Goal: Transaction & Acquisition: Book appointment/travel/reservation

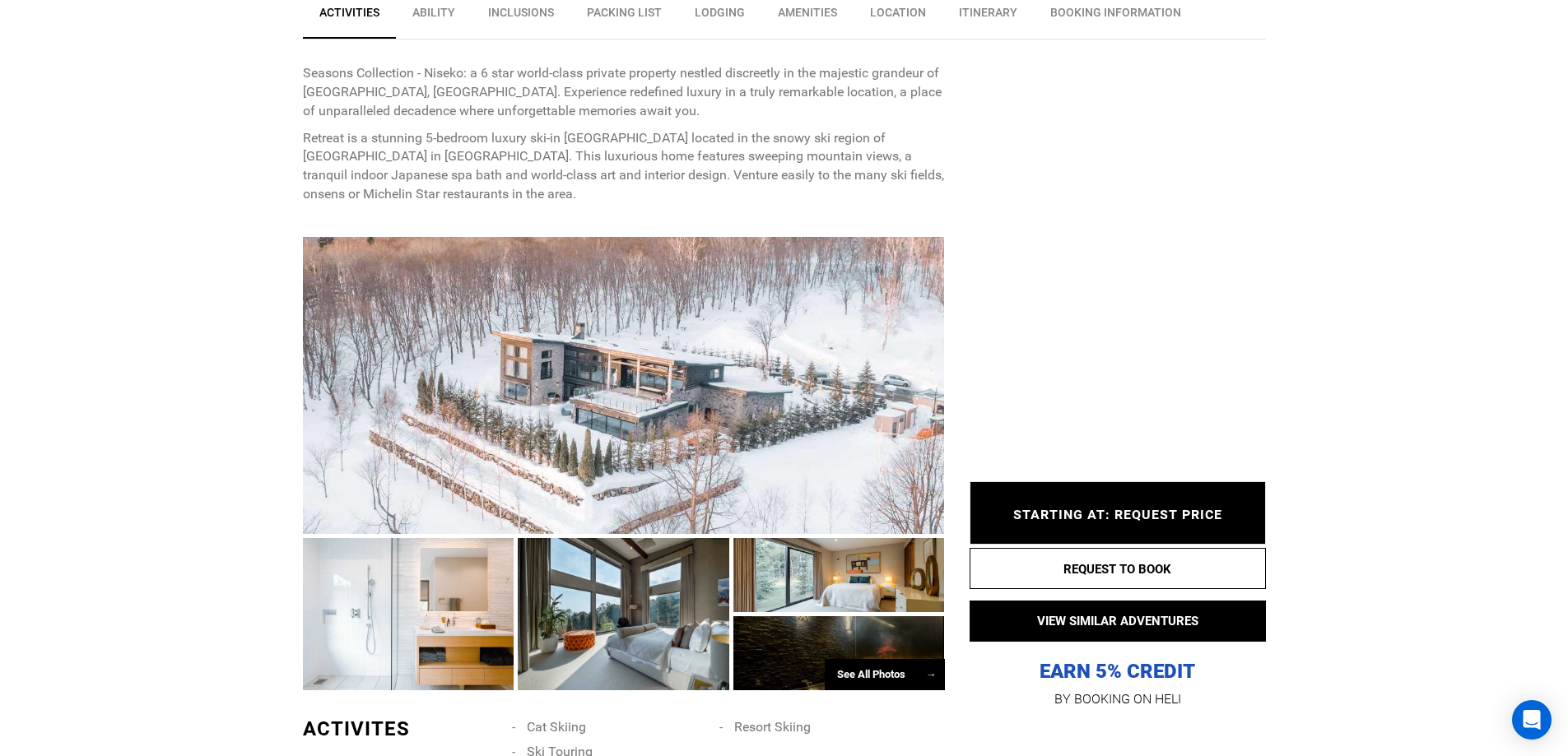
scroll to position [658, 0]
click at [636, 439] on div at bounding box center [624, 385] width 642 height 297
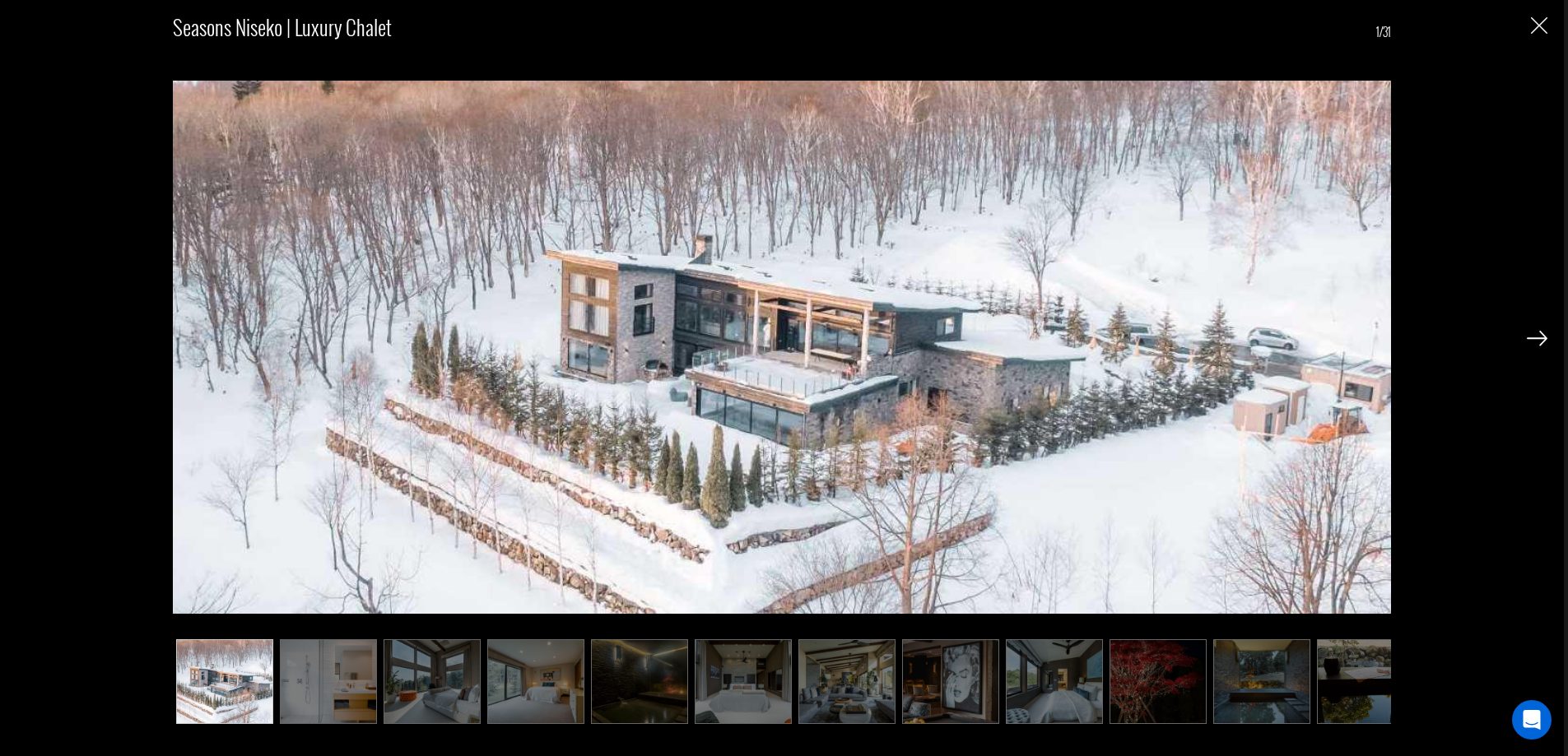
click at [1537, 337] on img at bounding box center [1537, 338] width 20 height 15
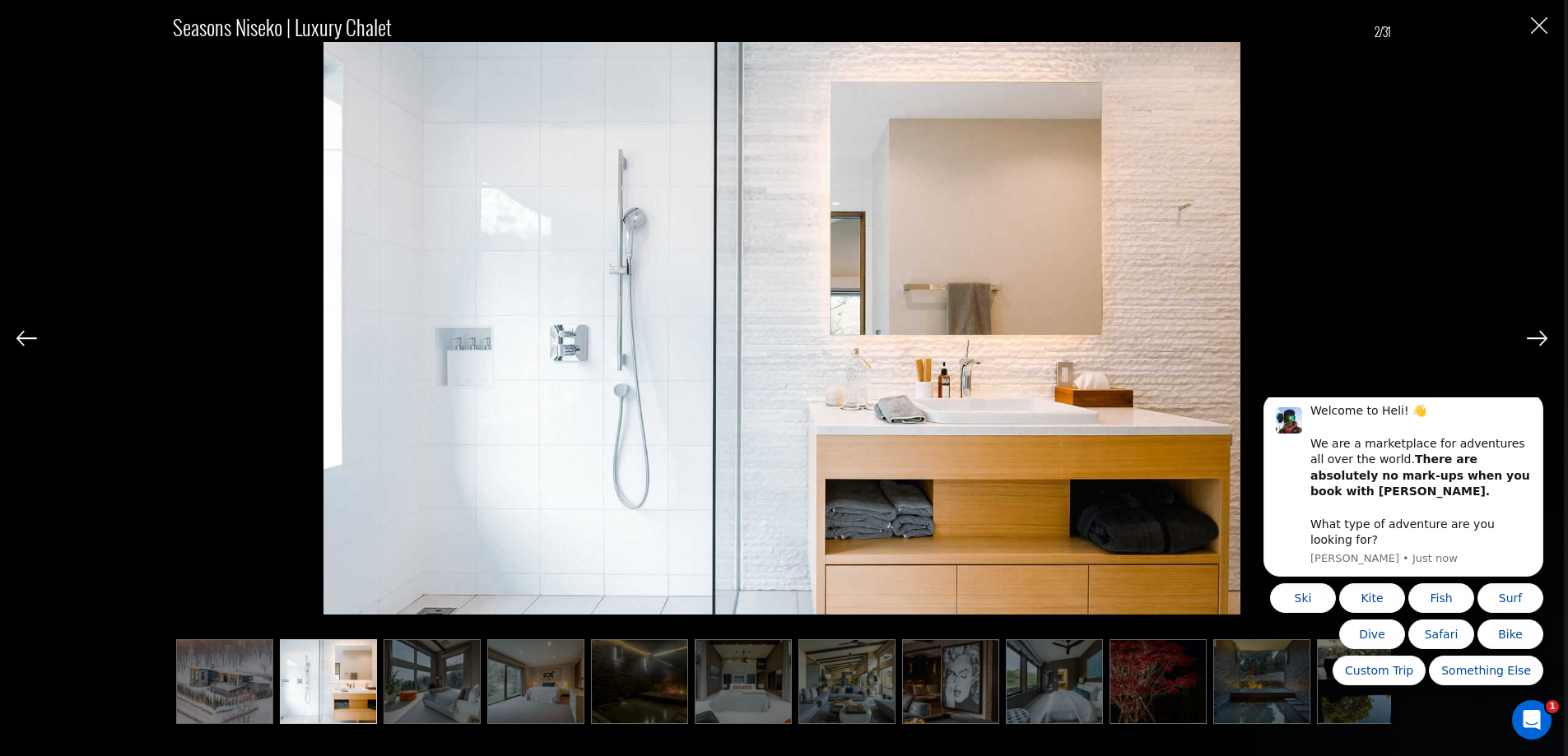
scroll to position [0, 0]
click at [1539, 334] on img at bounding box center [1537, 338] width 20 height 15
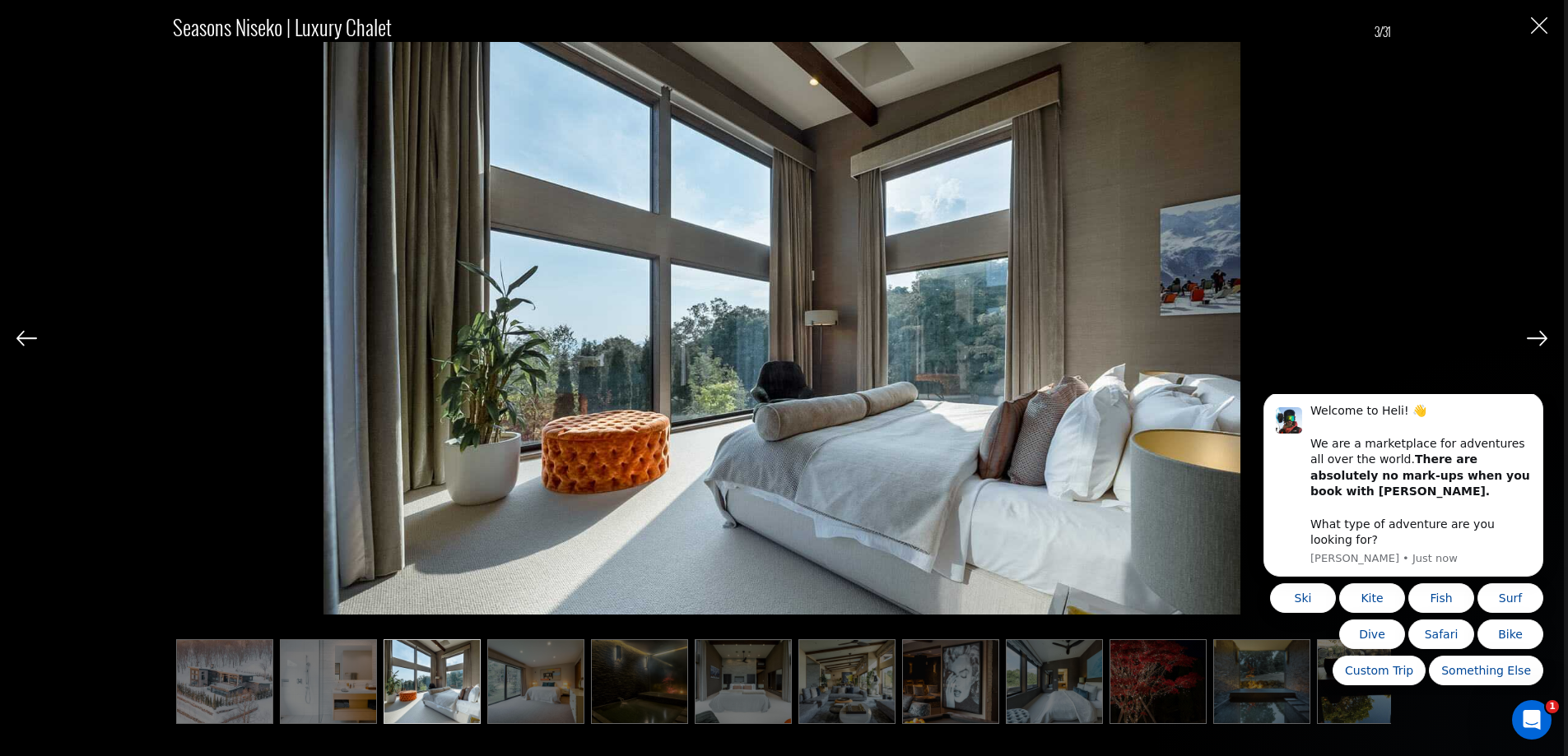
click at [1539, 334] on img at bounding box center [1537, 338] width 20 height 15
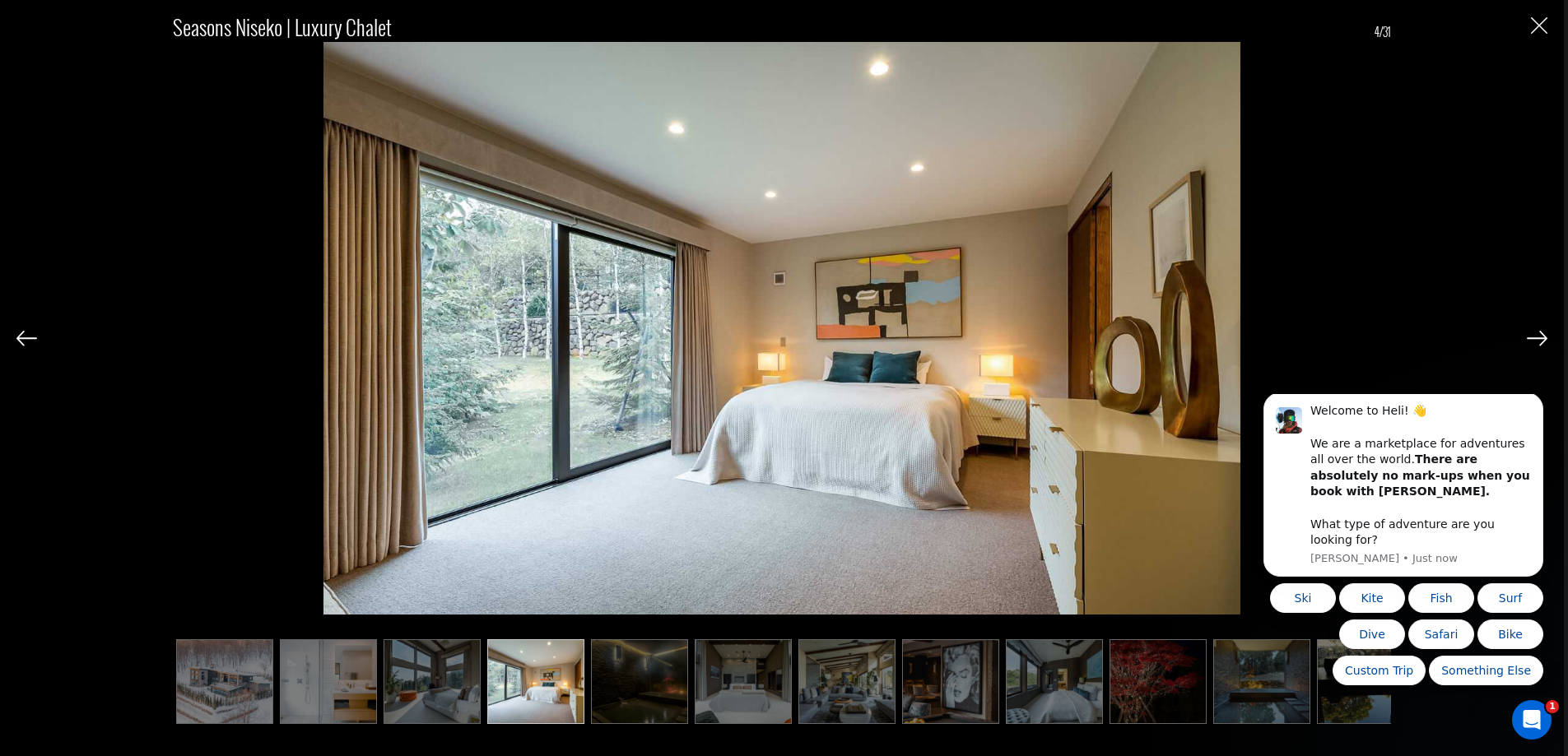
click at [1539, 334] on img at bounding box center [1537, 338] width 20 height 15
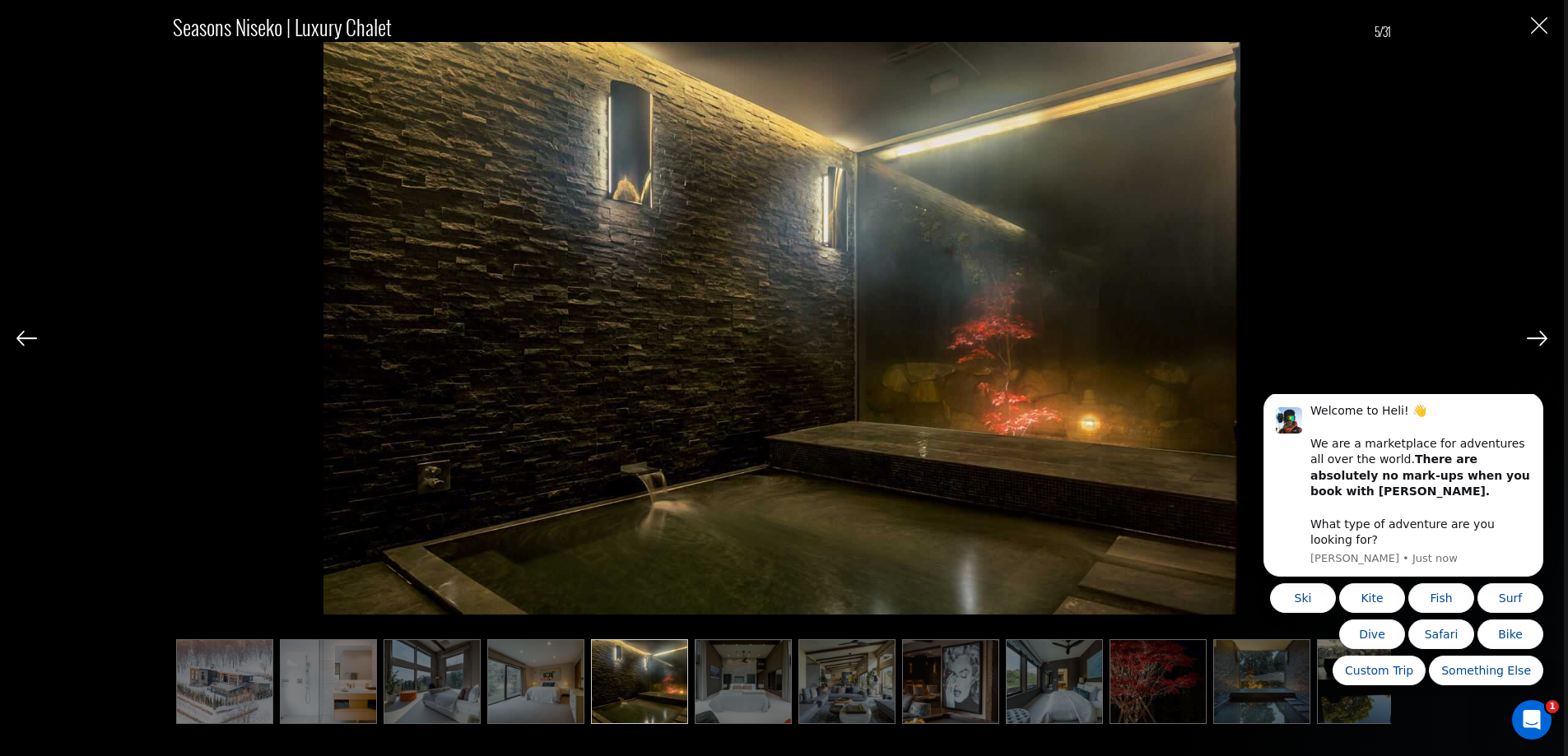
click at [1540, 335] on img at bounding box center [1537, 338] width 20 height 15
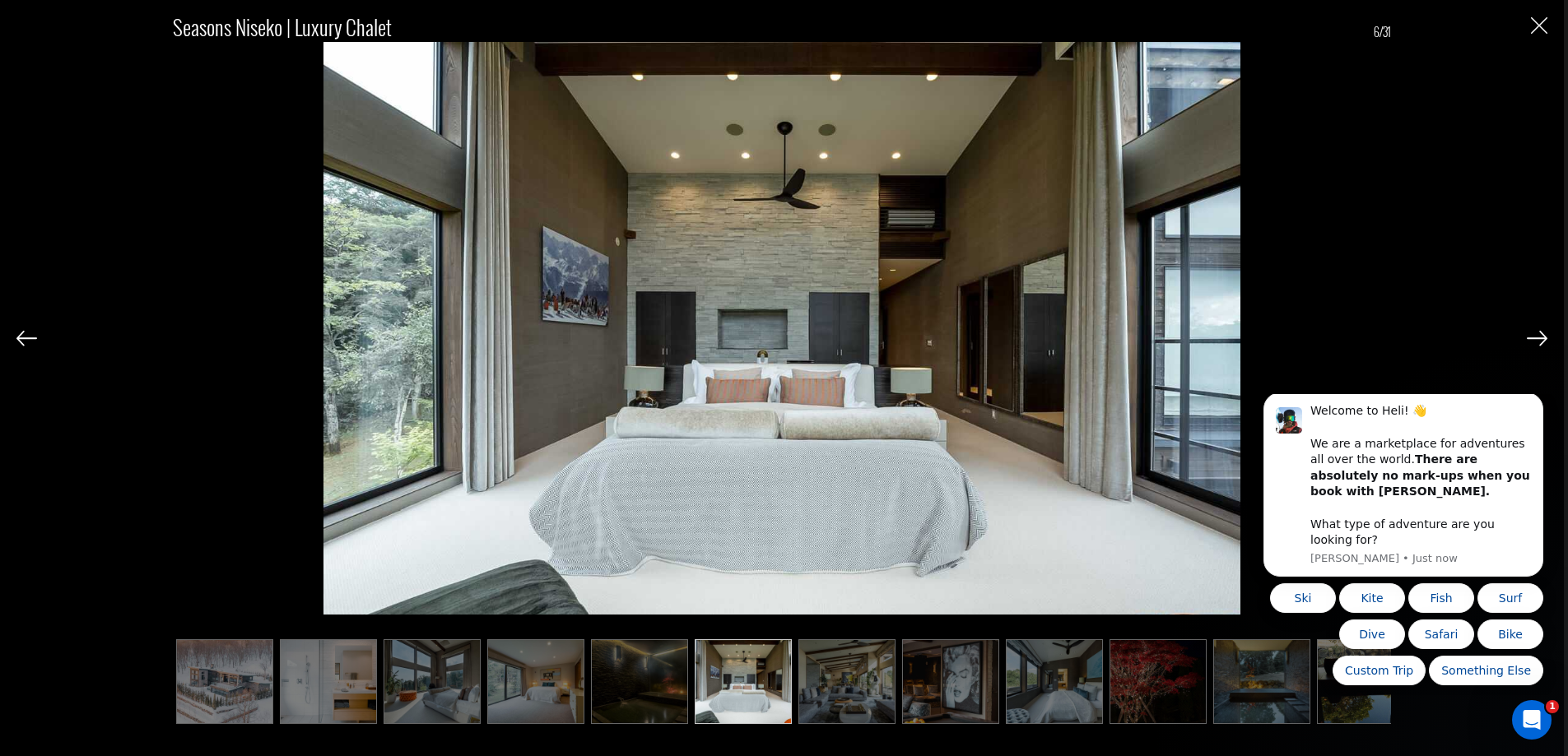
click at [1540, 335] on img at bounding box center [1537, 338] width 20 height 15
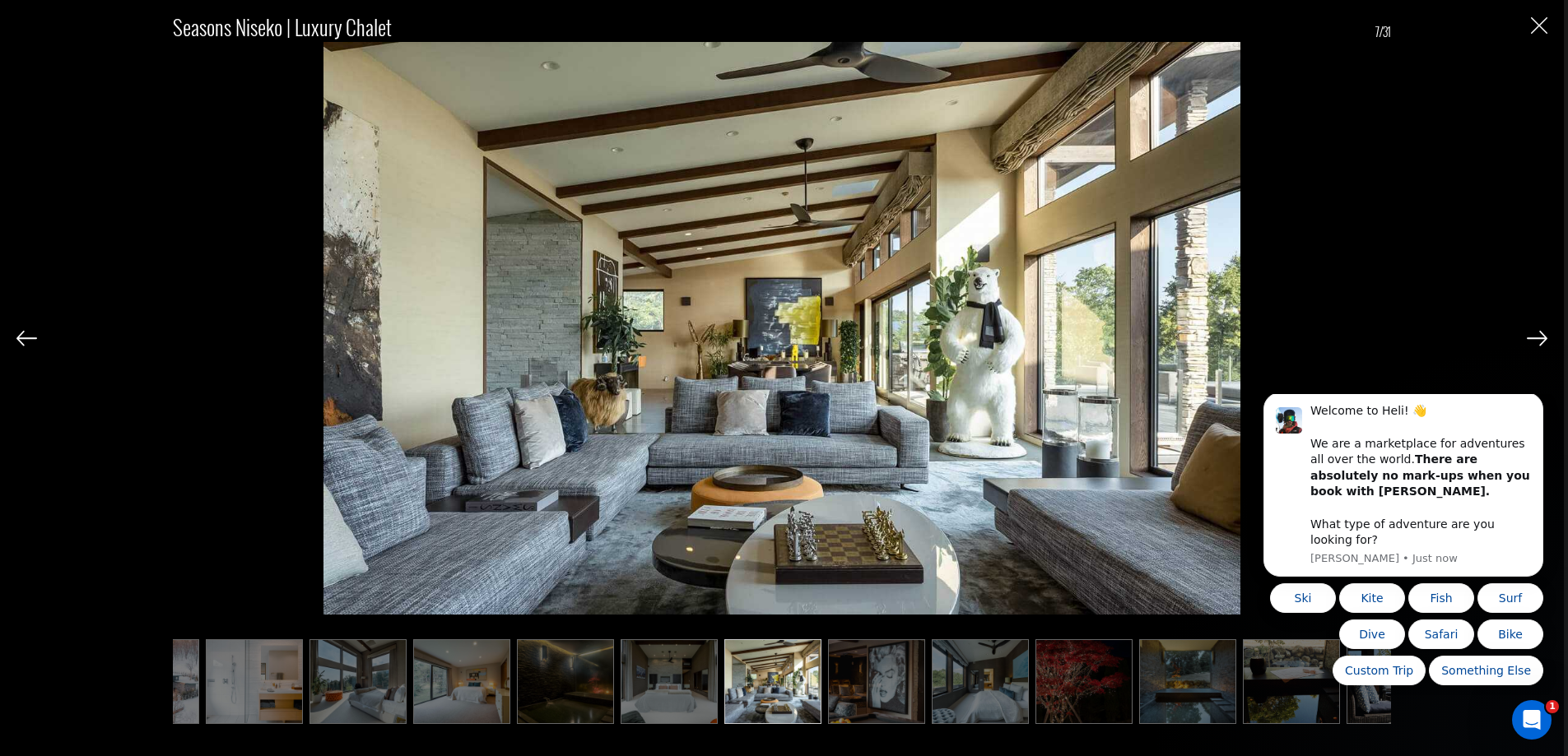
click at [1540, 335] on img at bounding box center [1537, 338] width 20 height 15
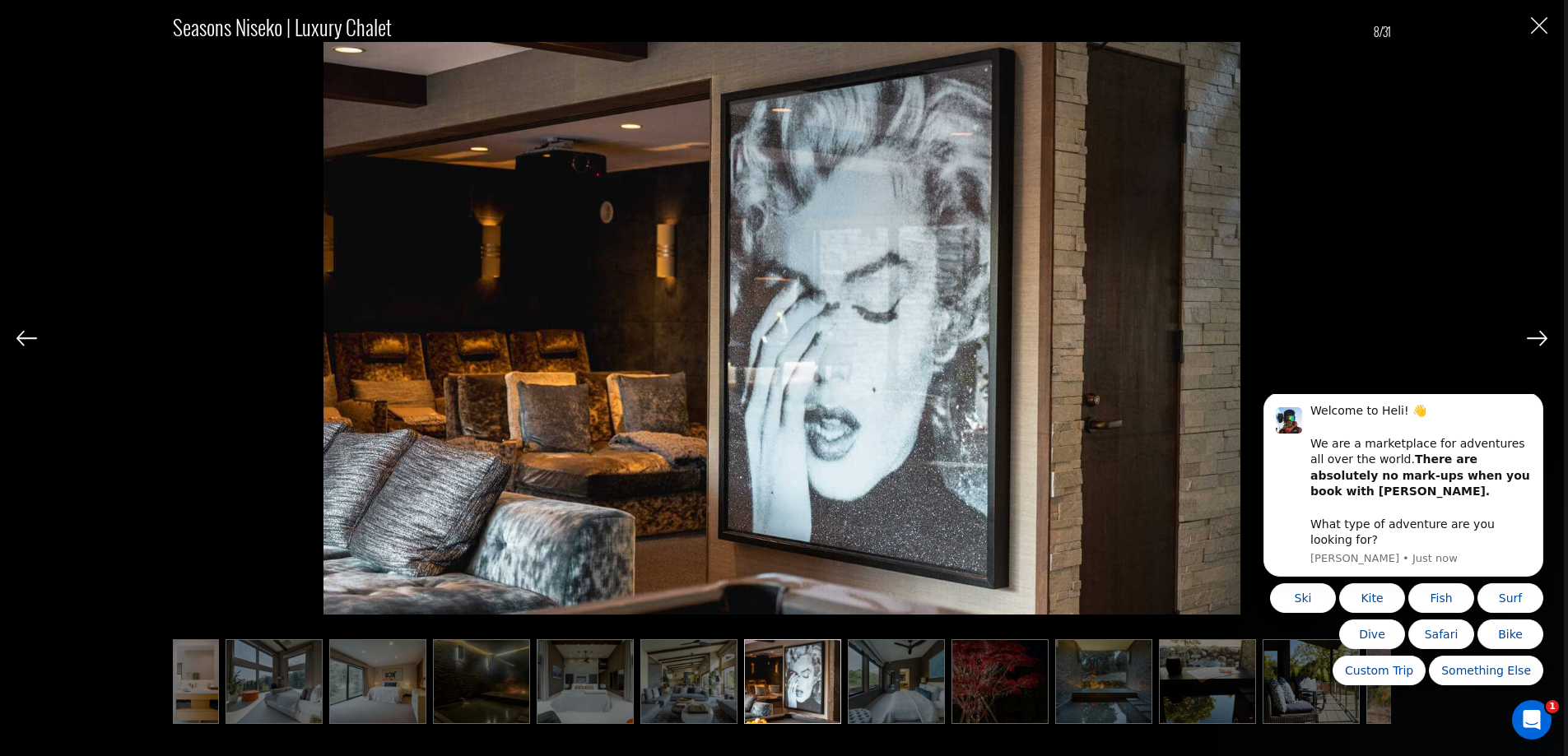
scroll to position [0, 163]
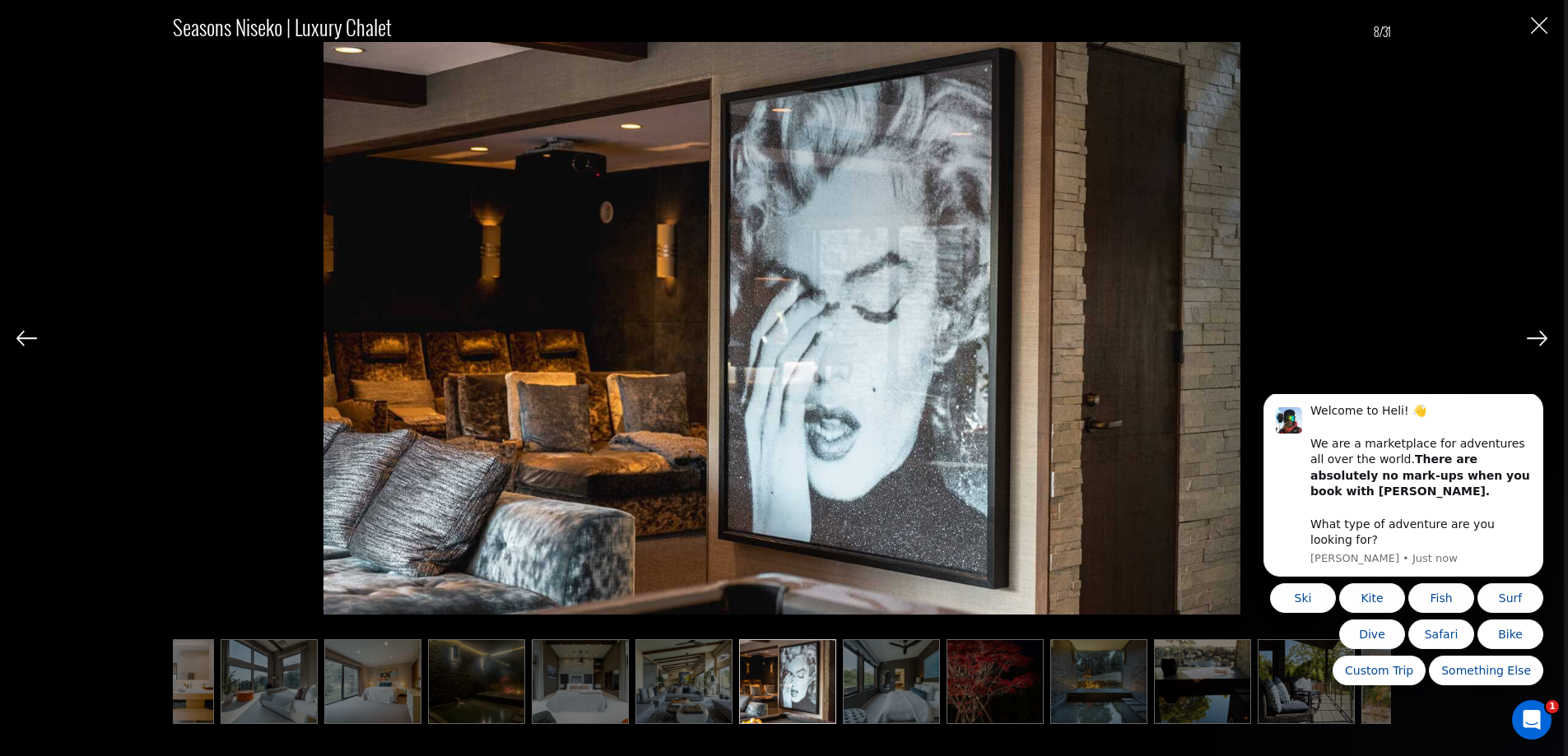
click at [21, 336] on img at bounding box center [26, 338] width 20 height 15
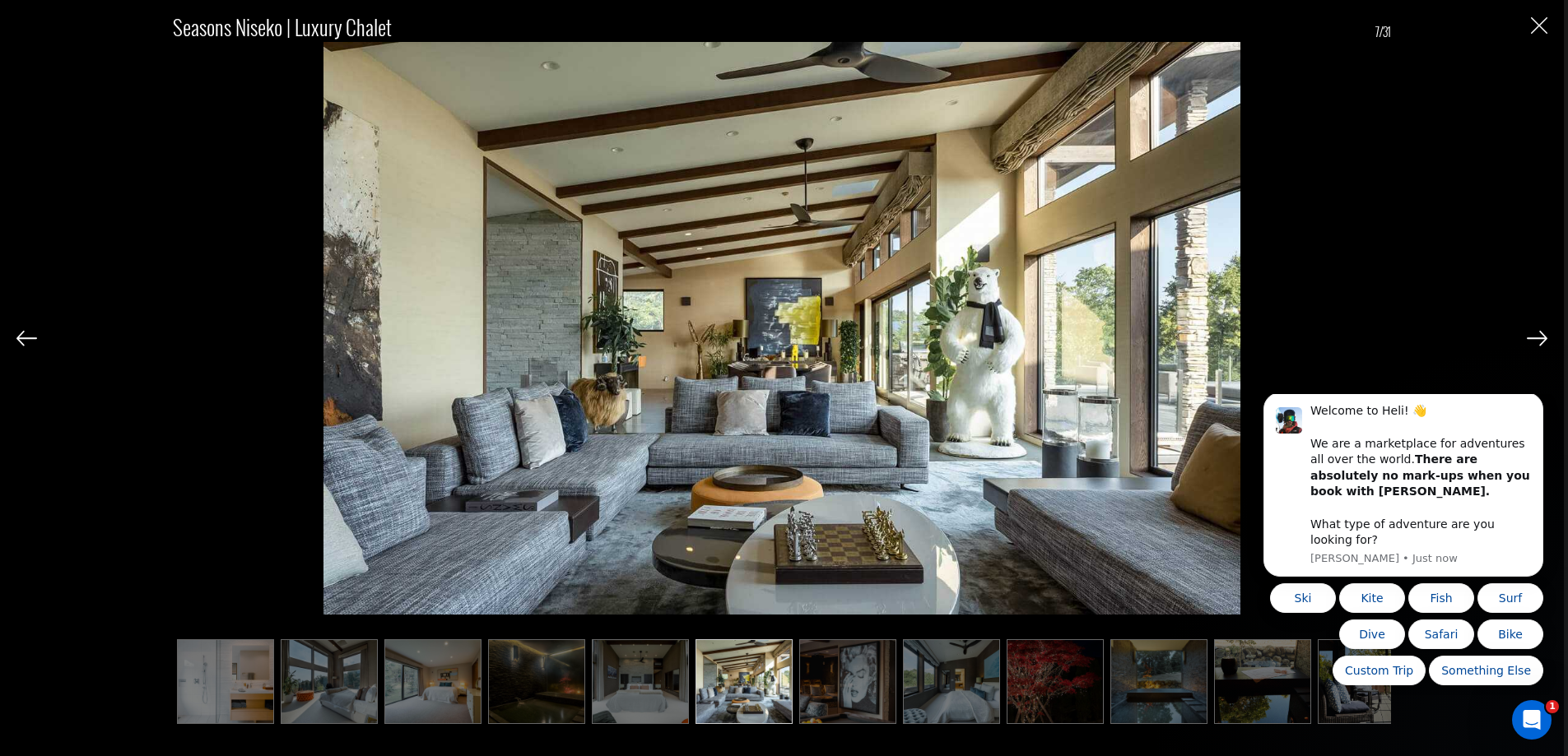
scroll to position [0, 81]
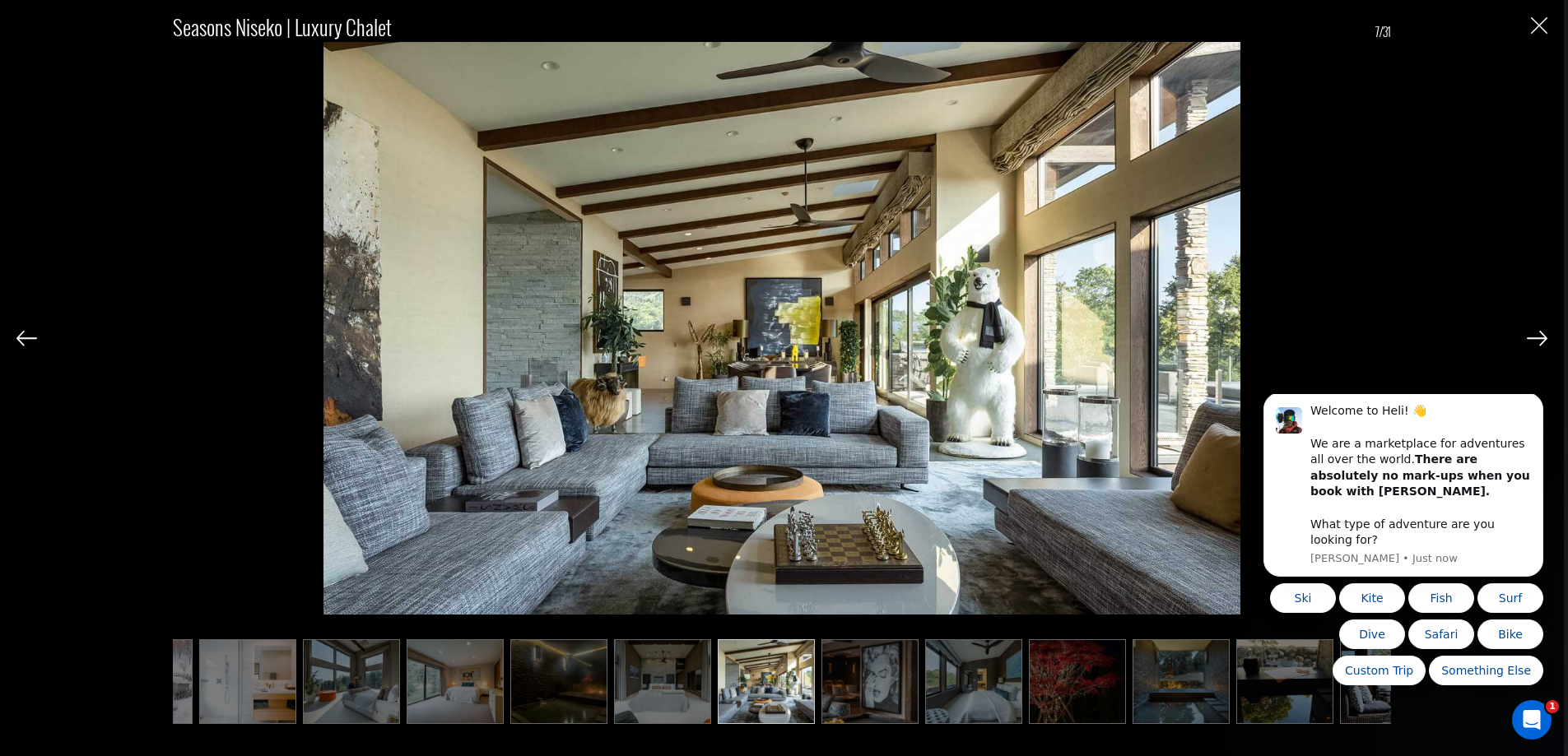
click at [1539, 343] on img at bounding box center [1537, 338] width 20 height 15
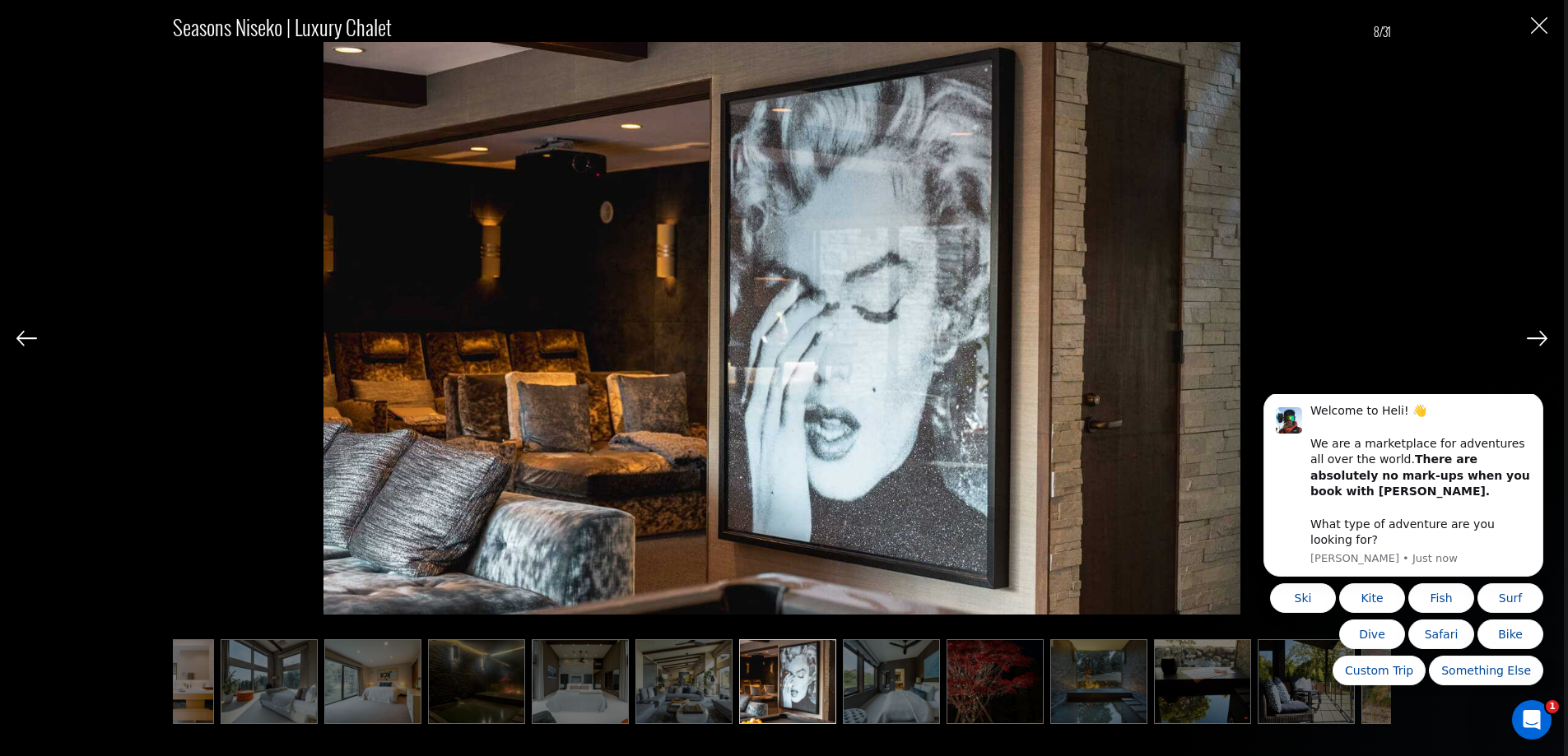
click at [1536, 344] on img at bounding box center [1537, 338] width 20 height 15
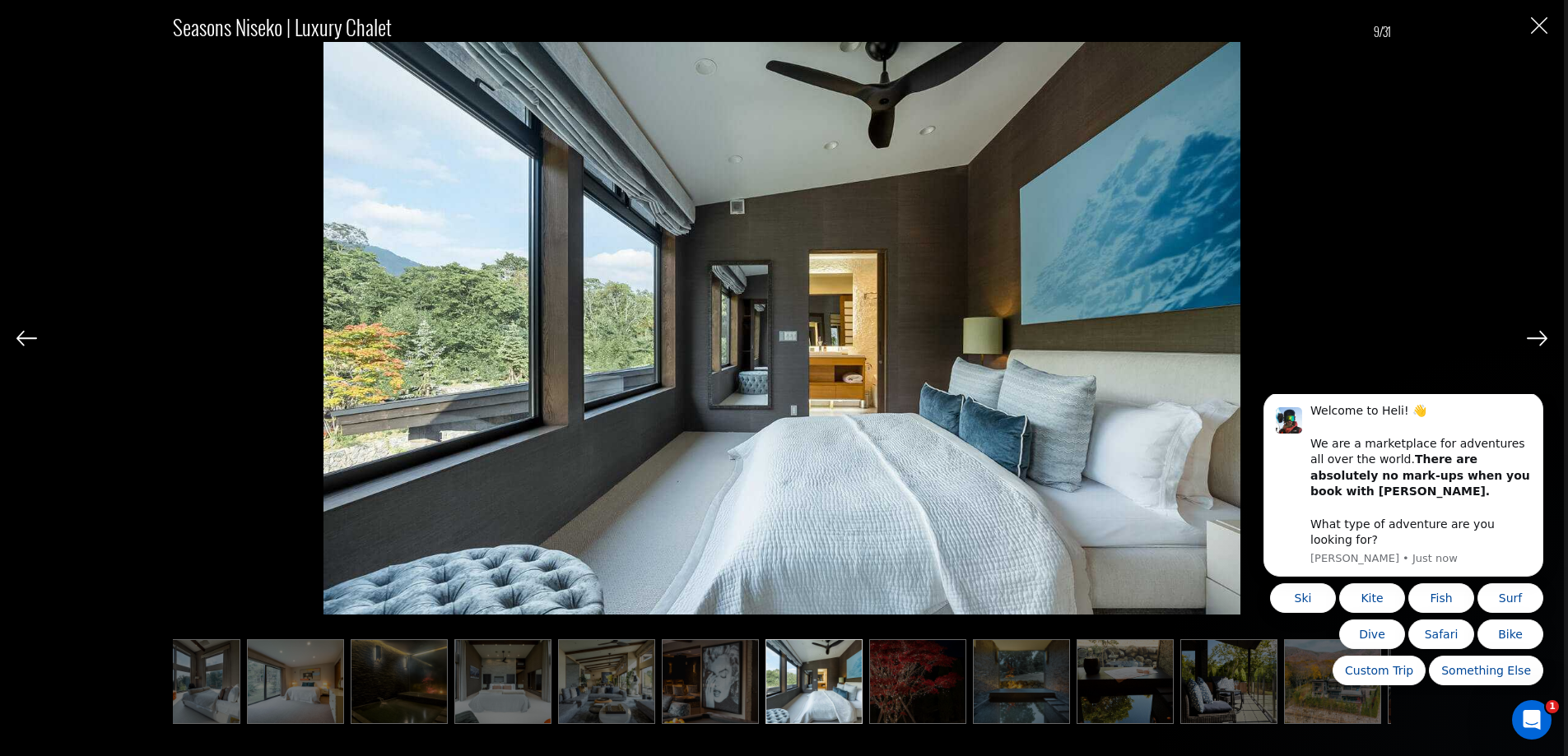
scroll to position [0, 245]
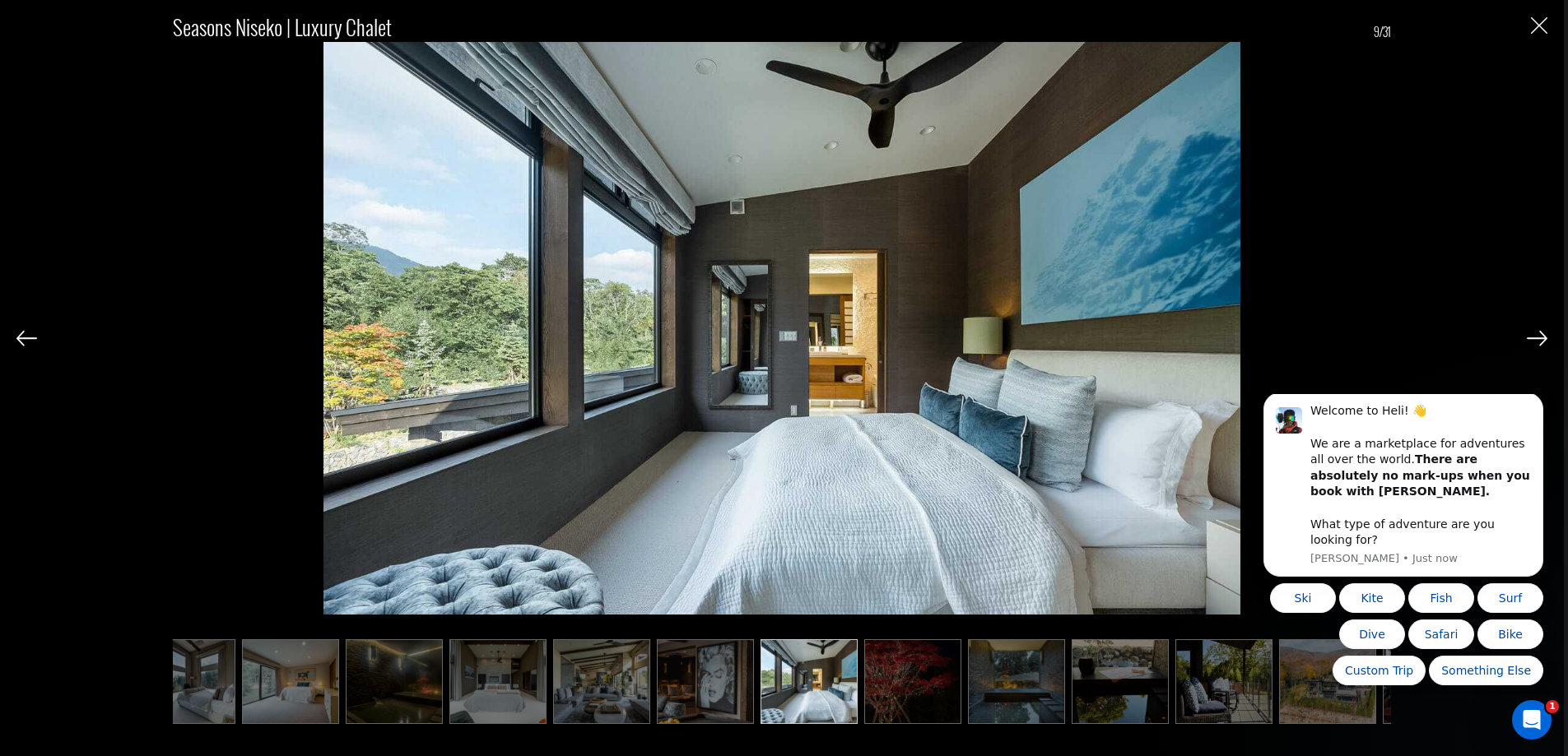
click at [32, 340] on img at bounding box center [26, 338] width 20 height 15
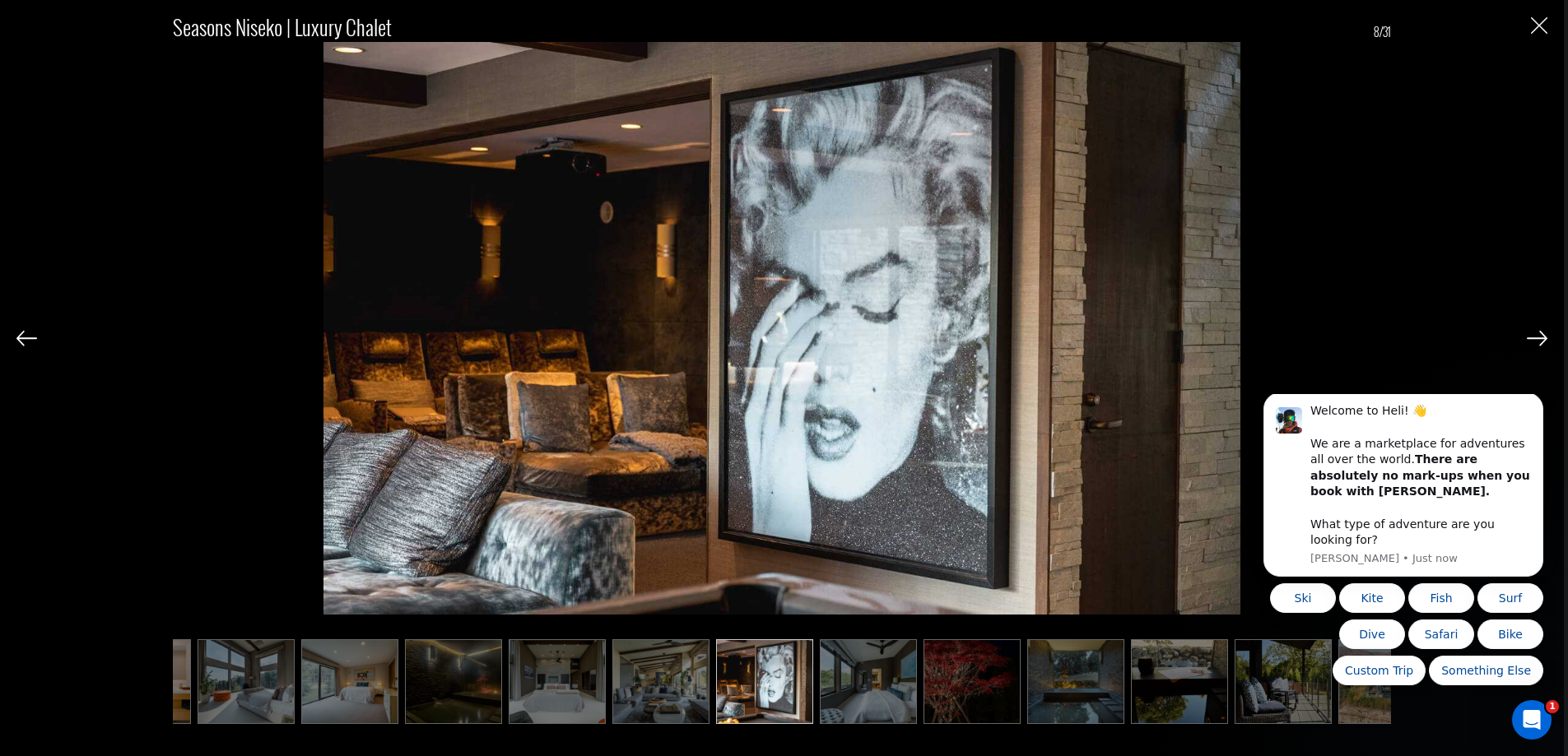
scroll to position [0, 163]
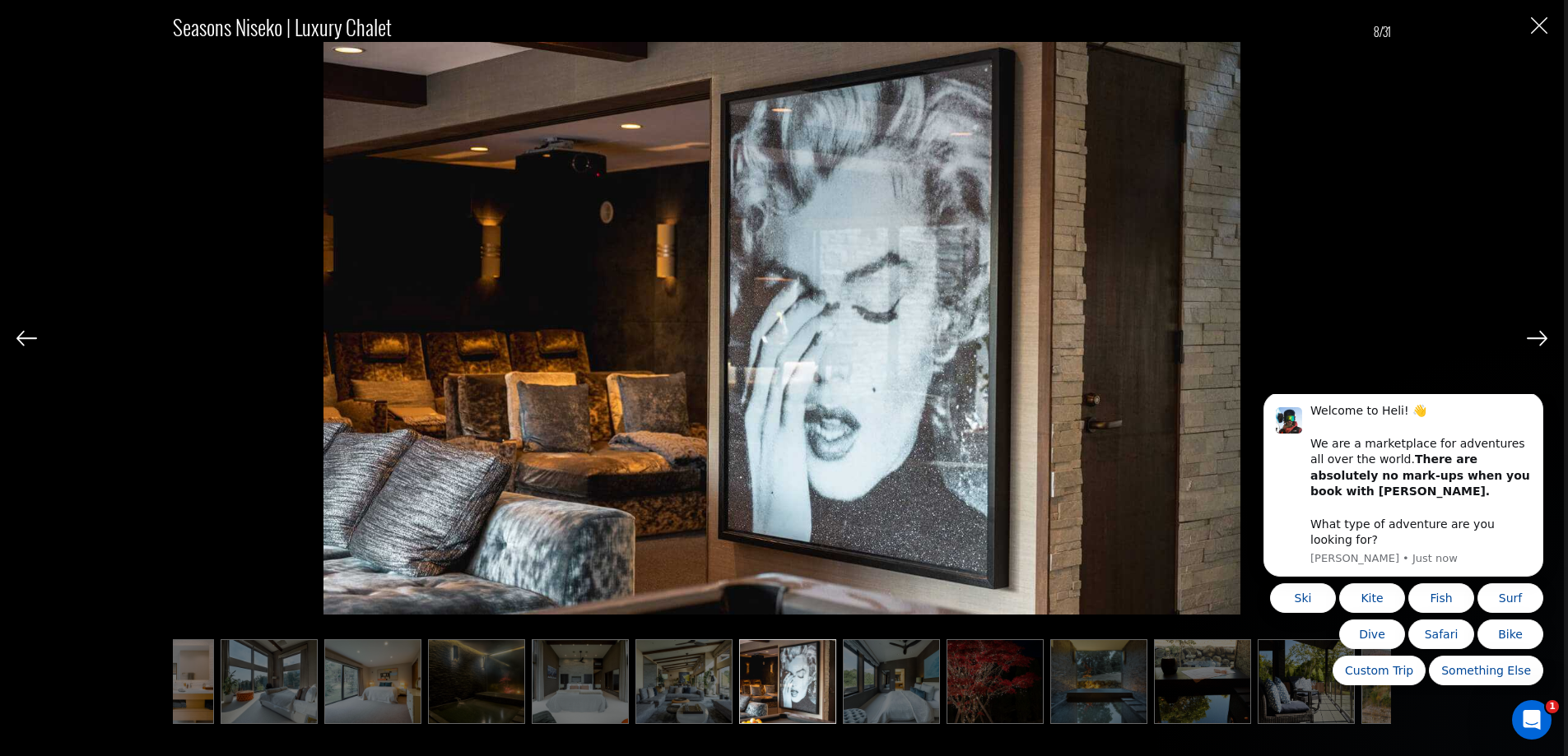
click at [1542, 332] on img at bounding box center [1537, 338] width 20 height 15
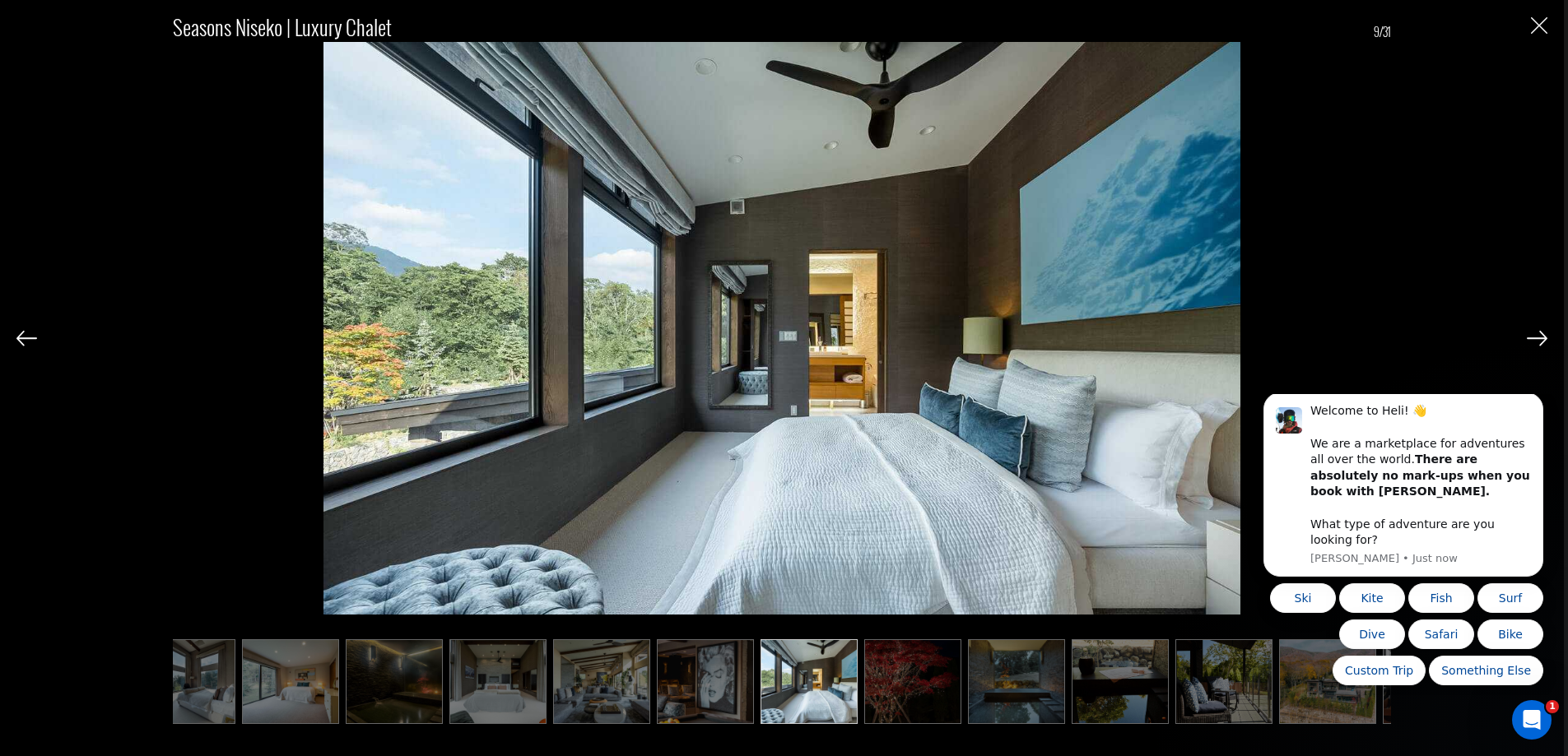
scroll to position [0, 245]
click at [1541, 334] on img at bounding box center [1537, 338] width 20 height 15
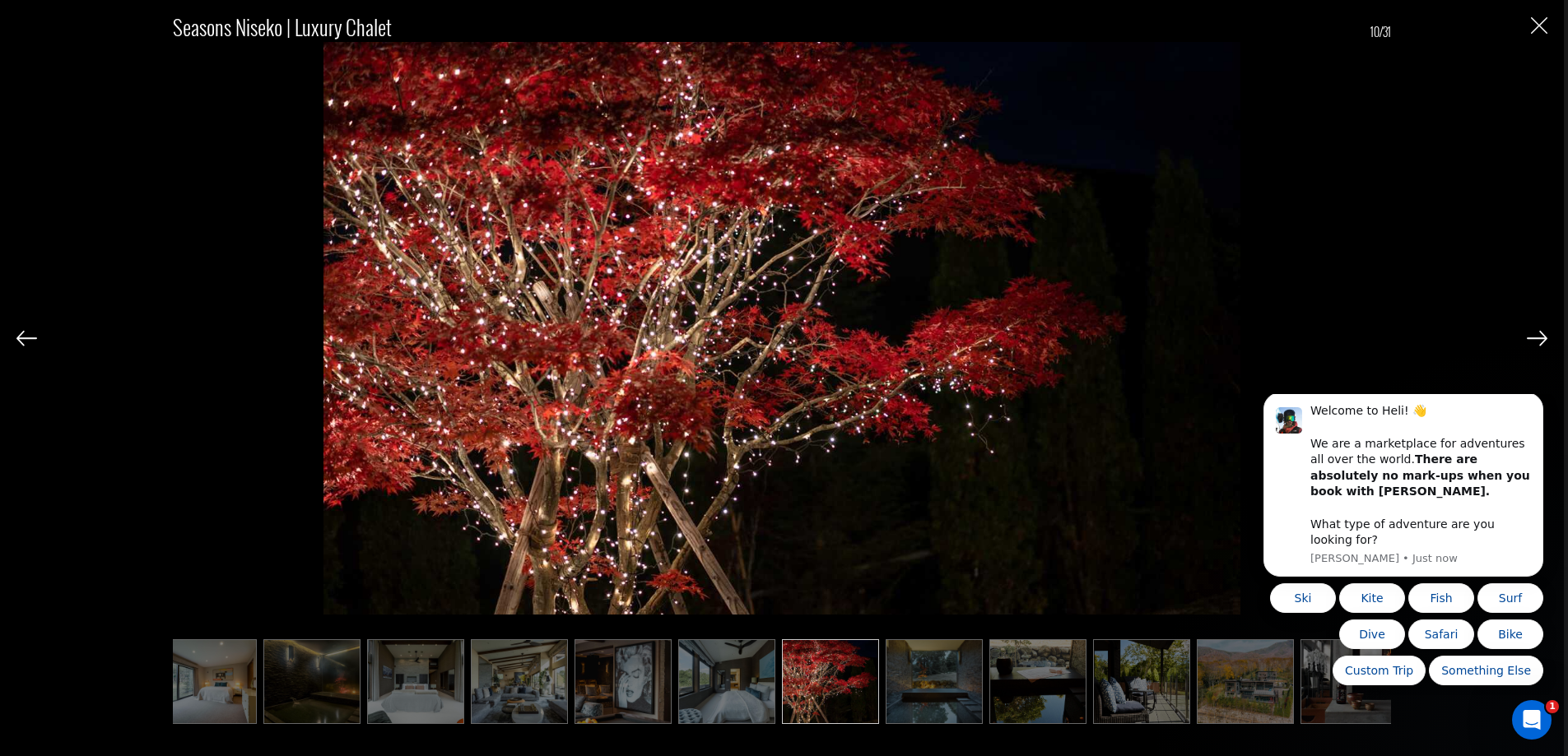
click at [1538, 334] on img at bounding box center [1537, 338] width 20 height 15
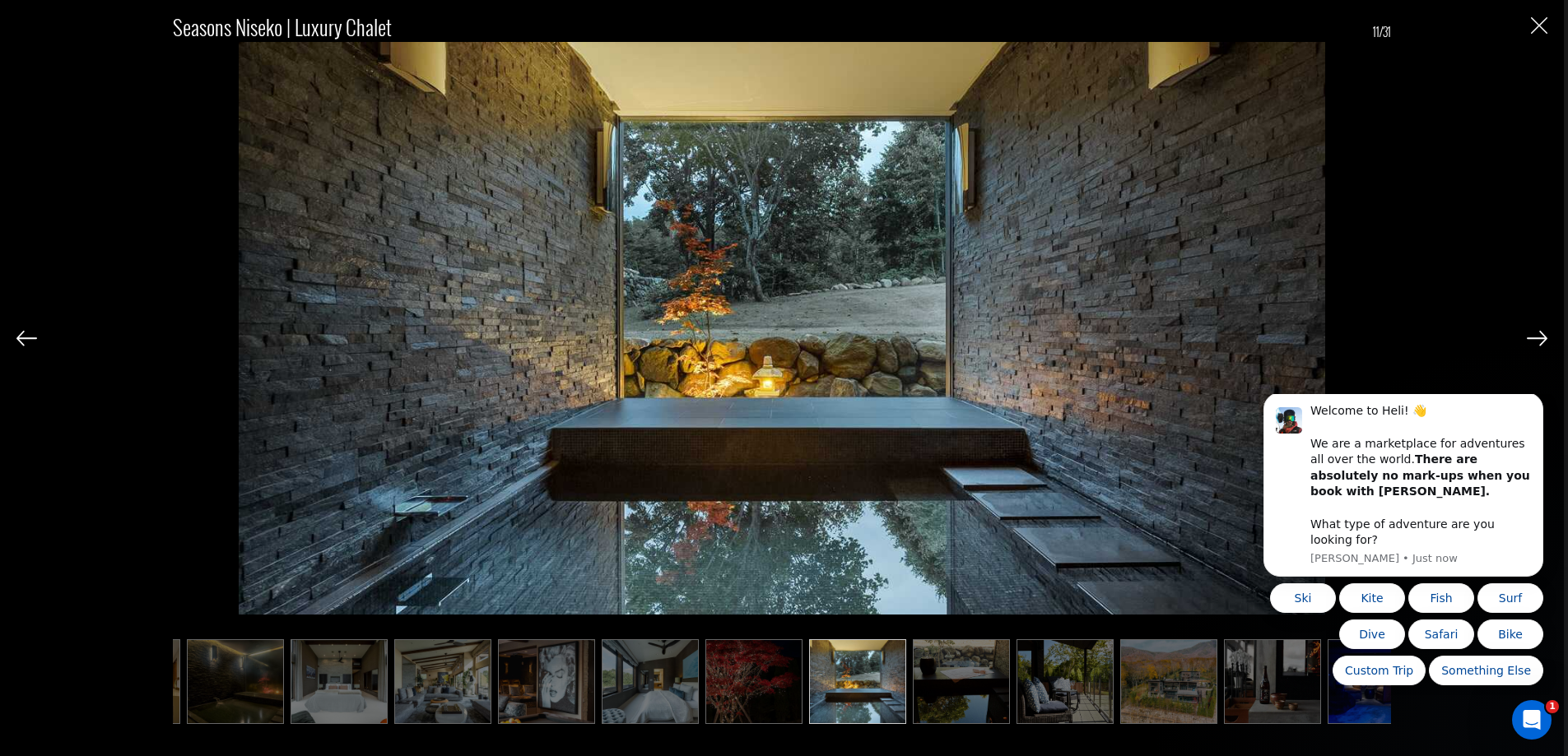
scroll to position [0, 410]
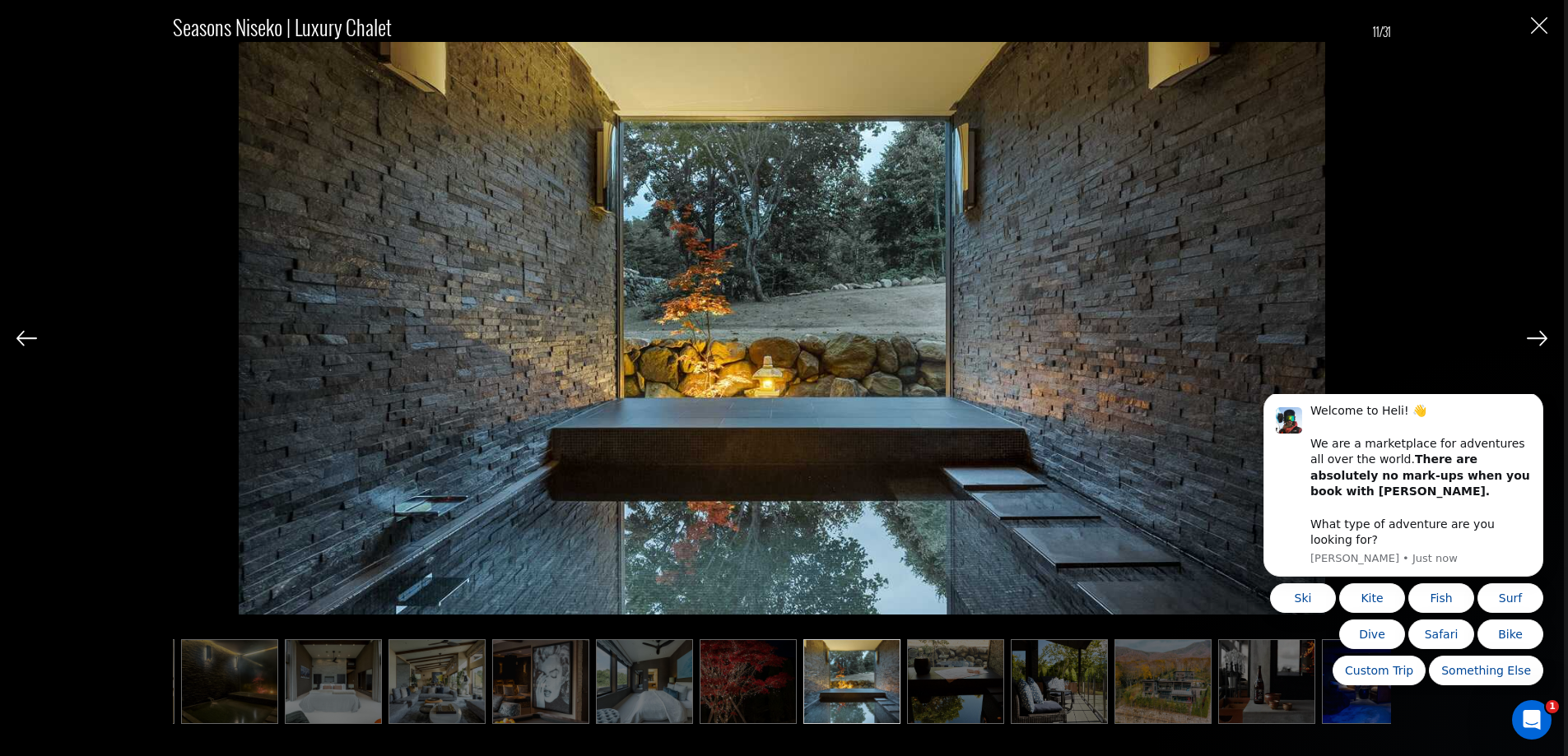
click at [1532, 339] on img at bounding box center [1537, 338] width 20 height 15
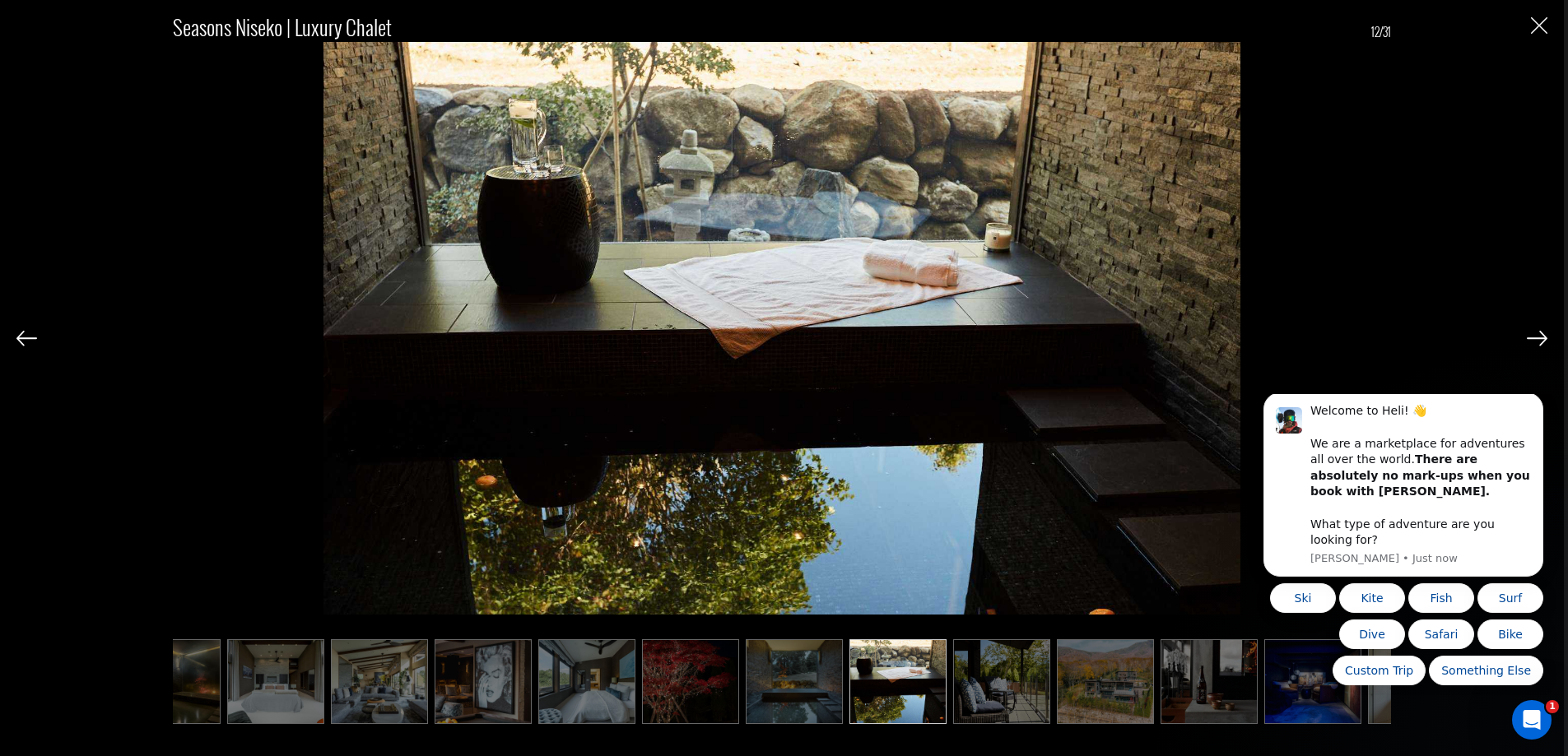
scroll to position [0, 493]
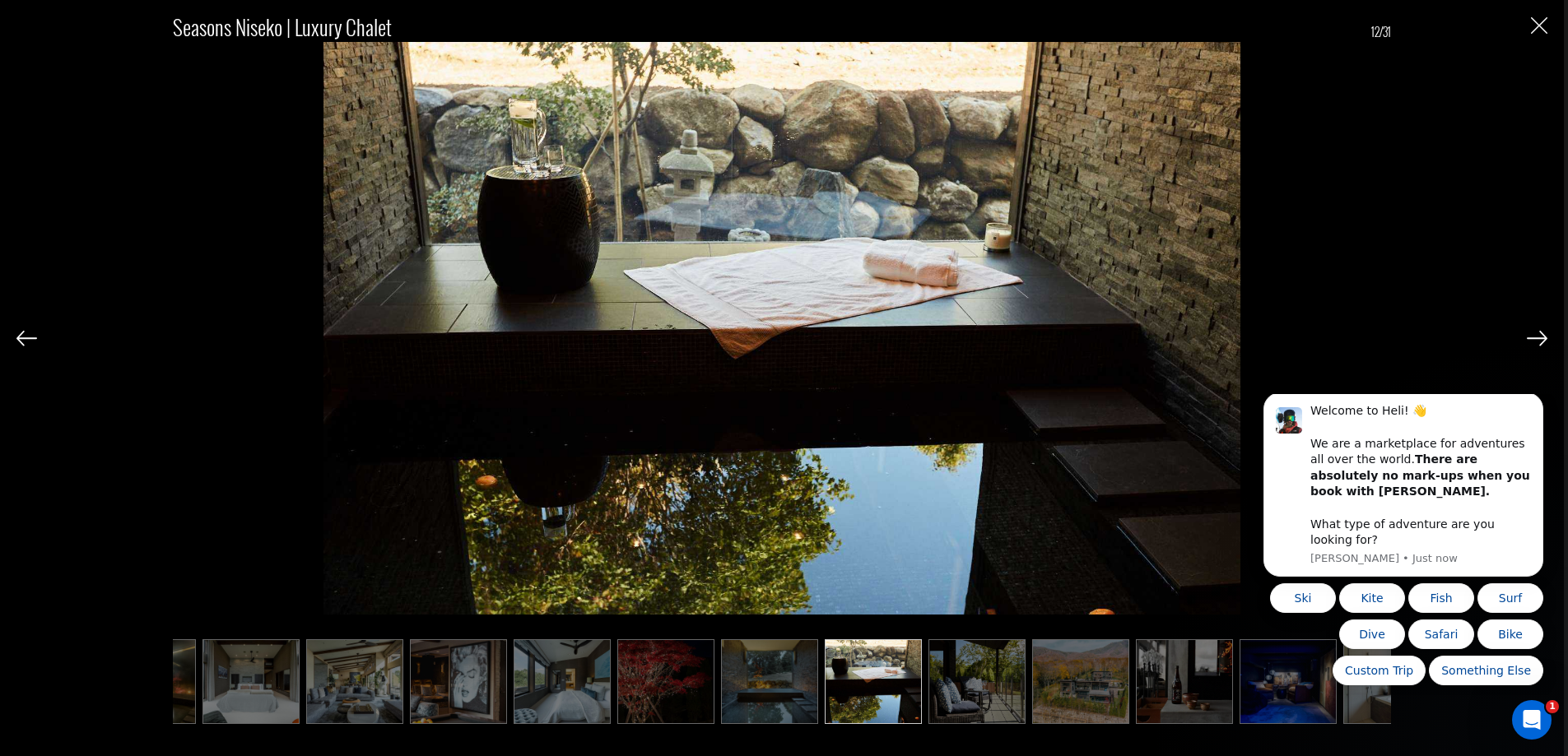
click at [1525, 340] on div "Seasons Niseko | Luxury Chalet 12/31" at bounding box center [782, 359] width 1531 height 718
click at [1534, 341] on img at bounding box center [1537, 338] width 20 height 15
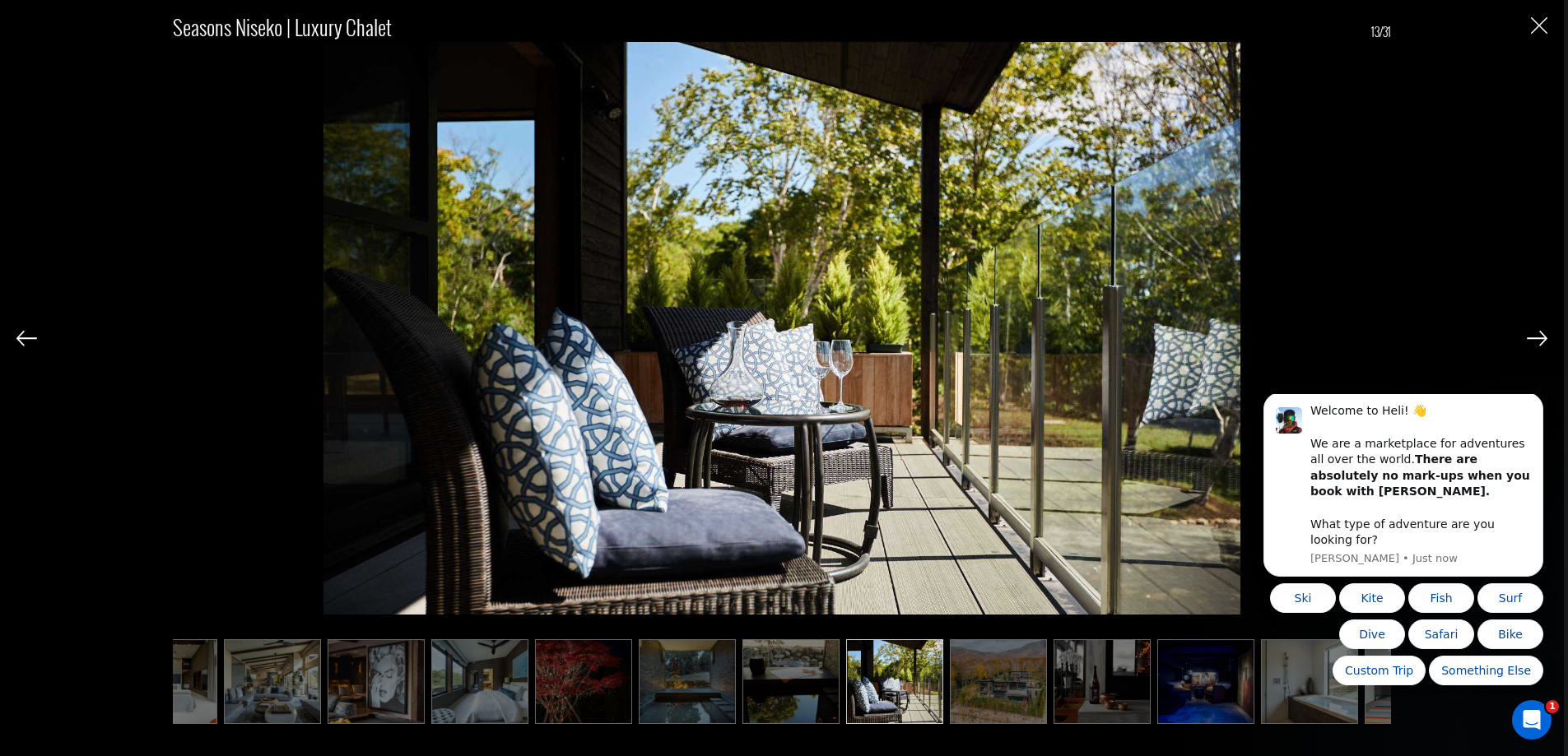
click at [1534, 341] on img at bounding box center [1537, 338] width 20 height 15
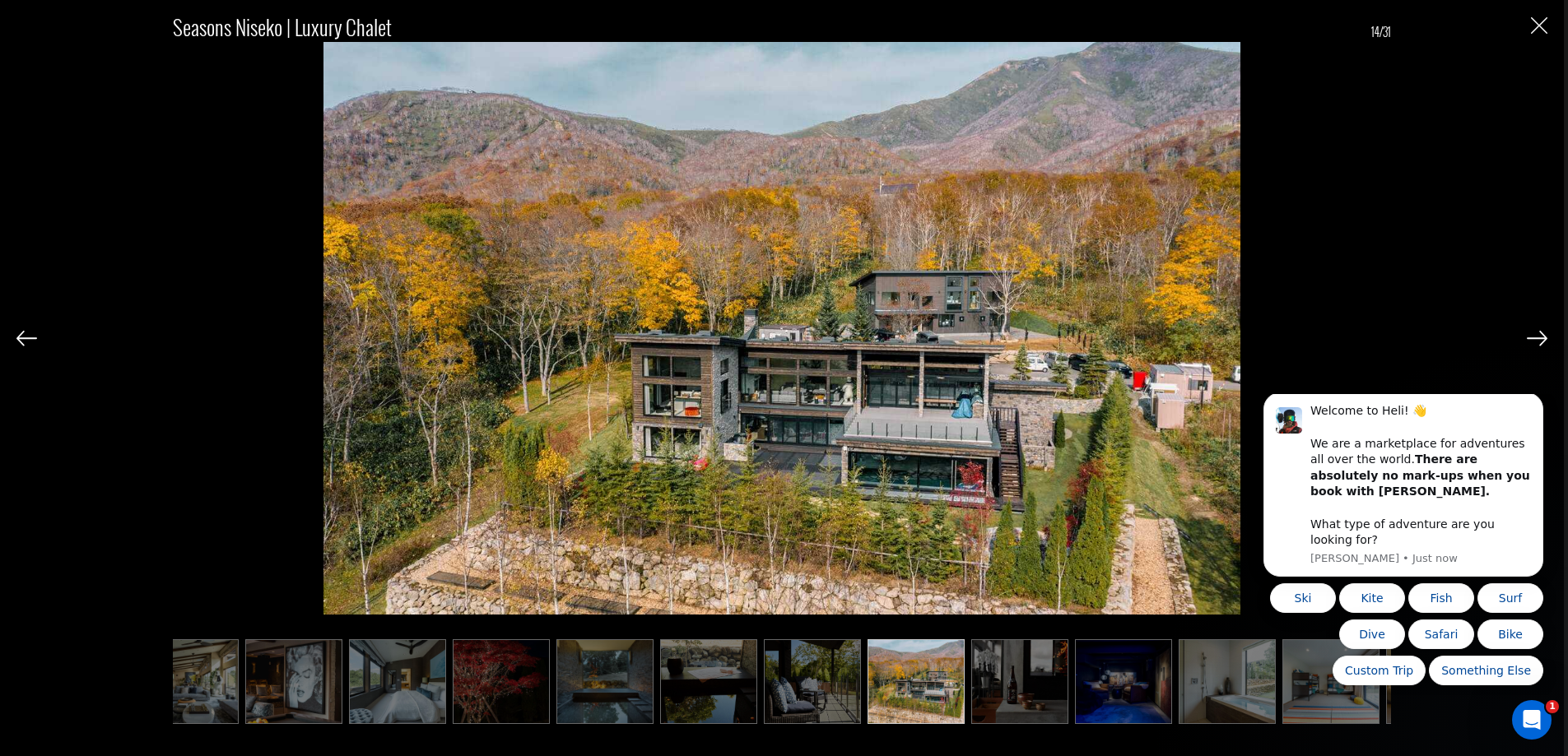
click at [1534, 341] on img at bounding box center [1537, 338] width 20 height 15
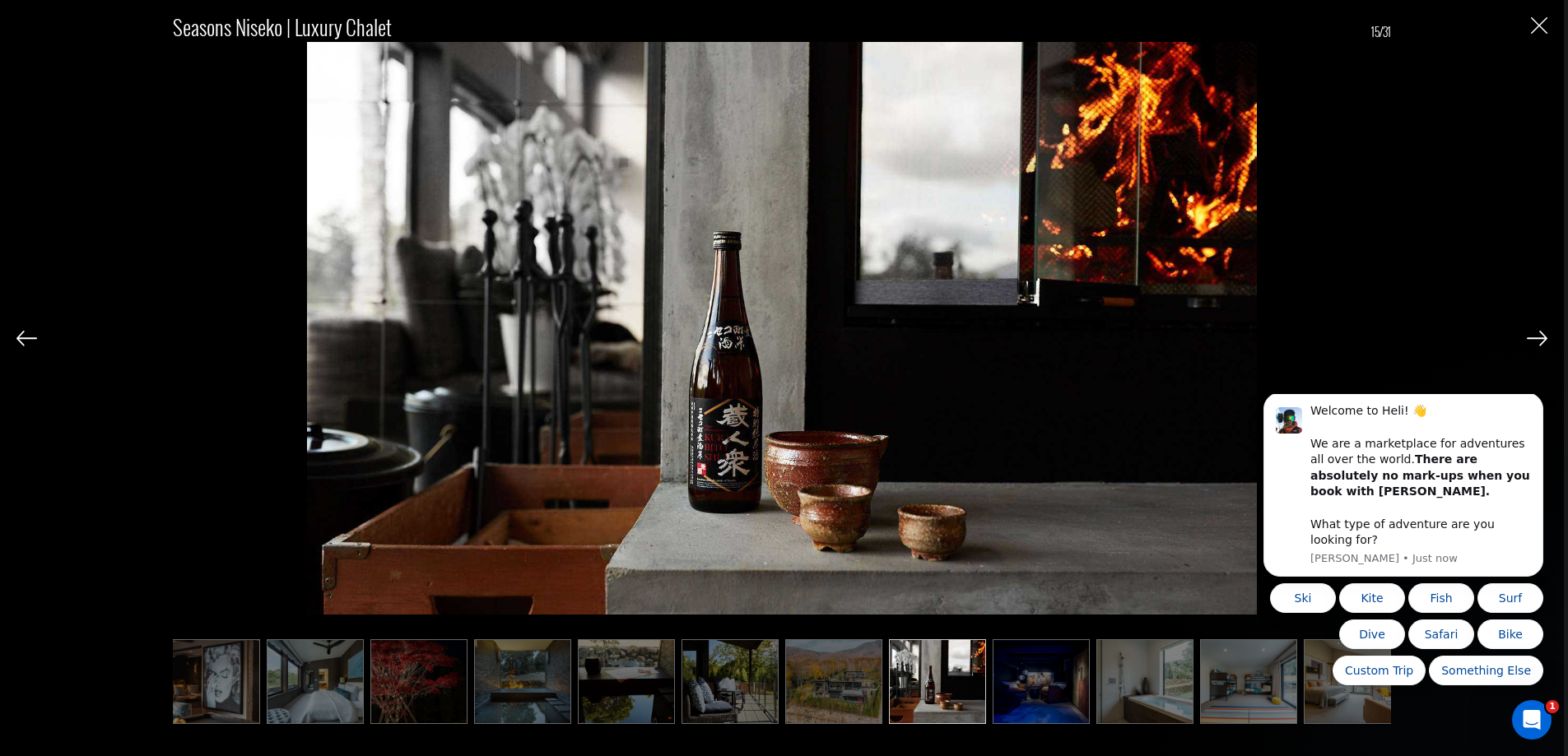
click at [1534, 341] on img at bounding box center [1537, 338] width 20 height 15
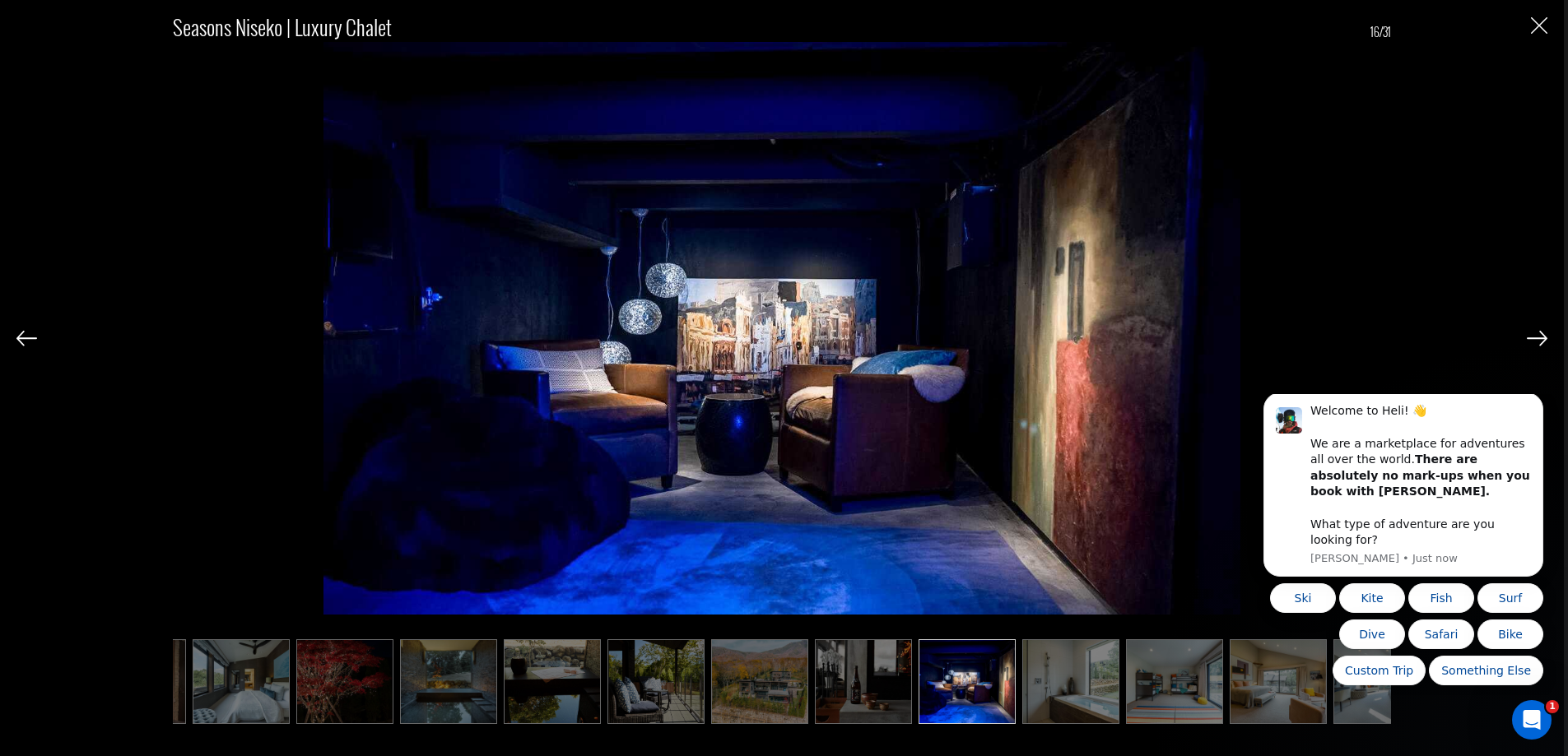
scroll to position [0, 821]
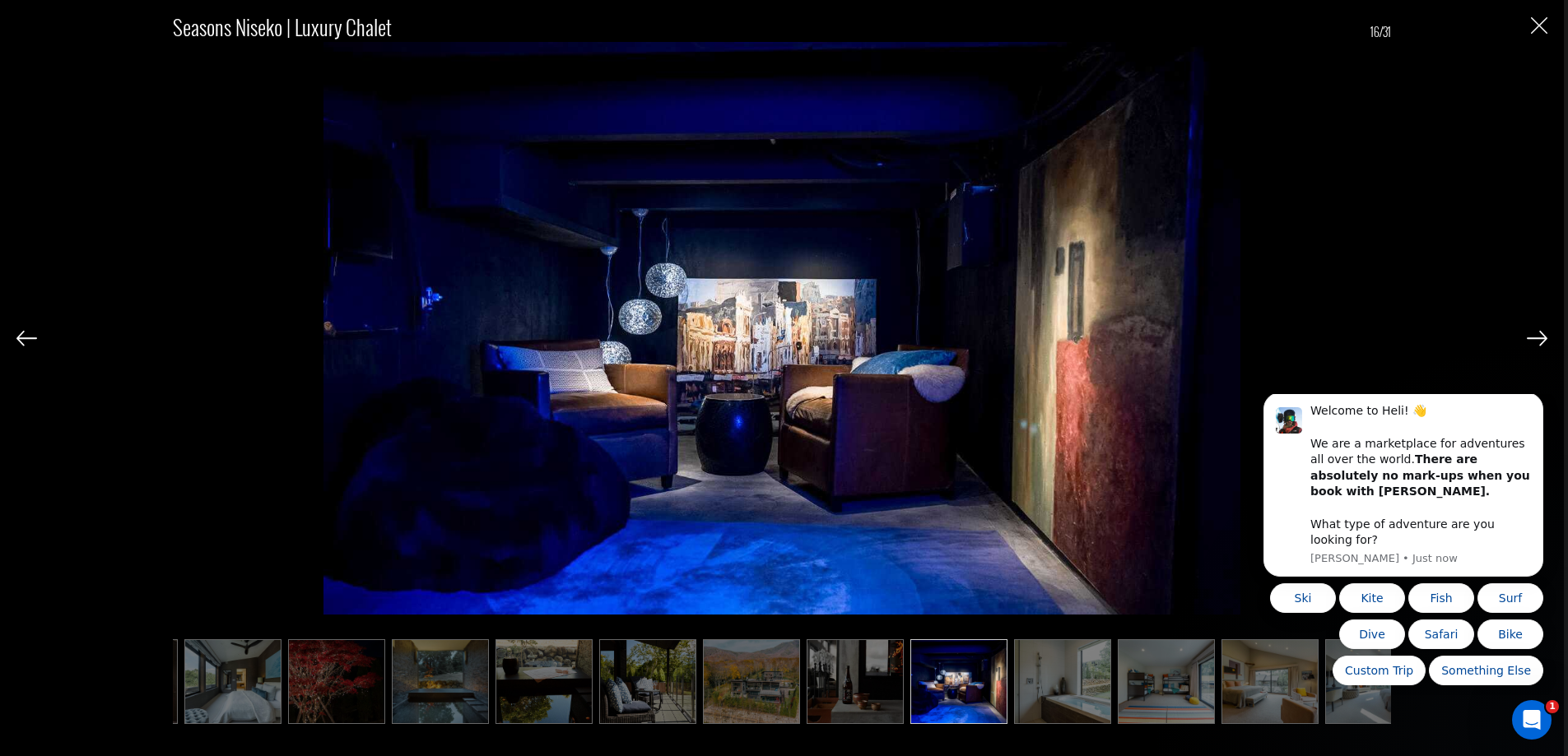
click at [1532, 341] on img at bounding box center [1537, 338] width 20 height 15
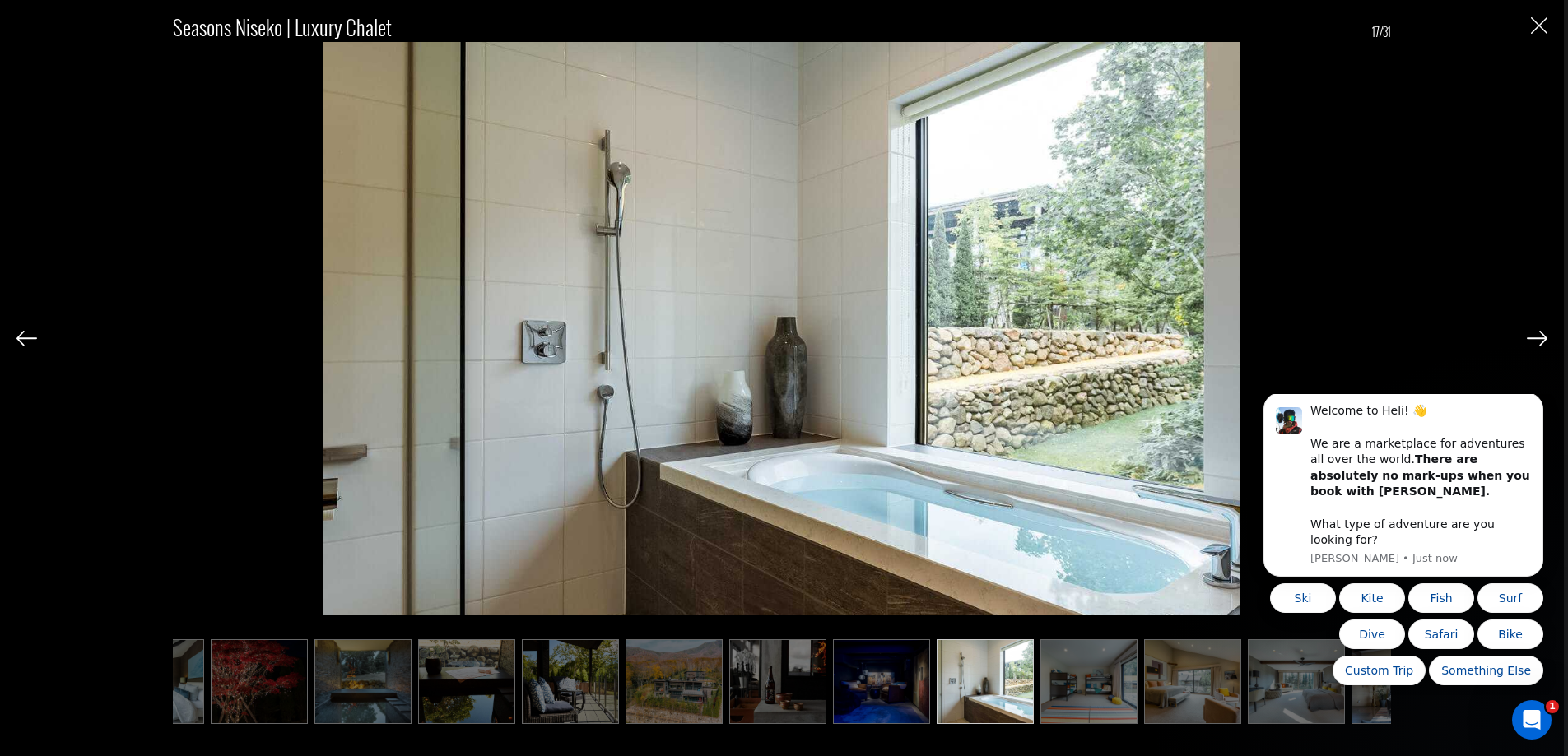
scroll to position [0, 904]
